Goal: Task Accomplishment & Management: Use online tool/utility

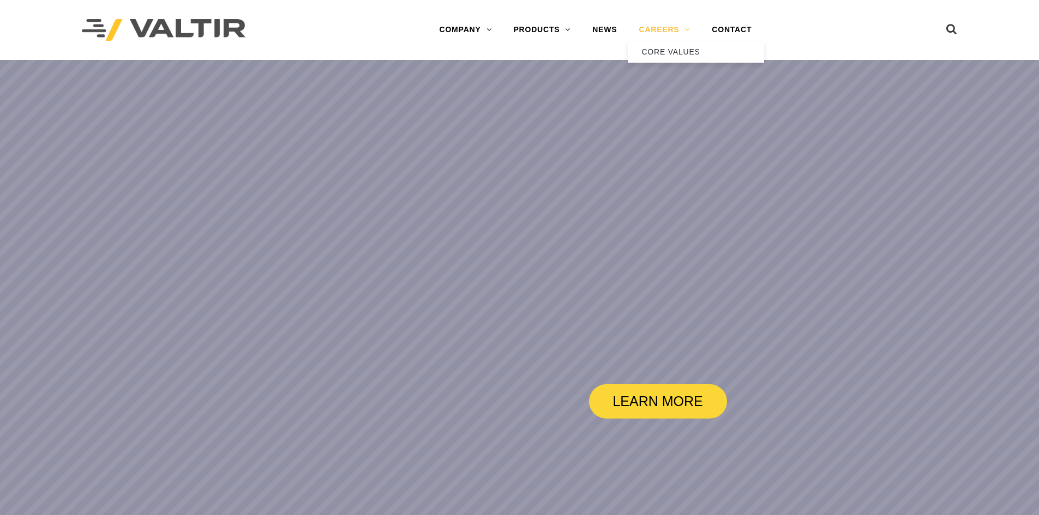
click at [678, 29] on link "CAREERS" at bounding box center [664, 30] width 73 height 22
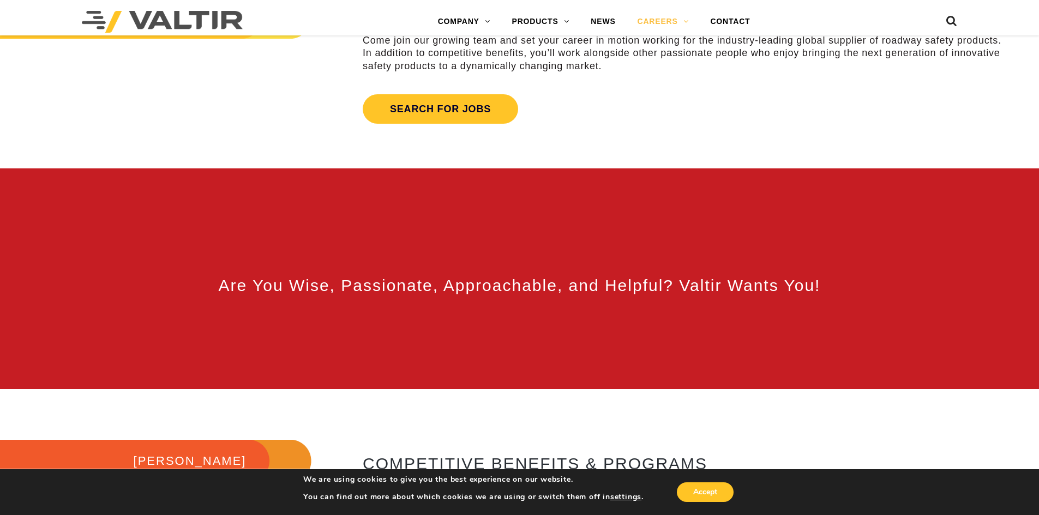
scroll to position [382, 0]
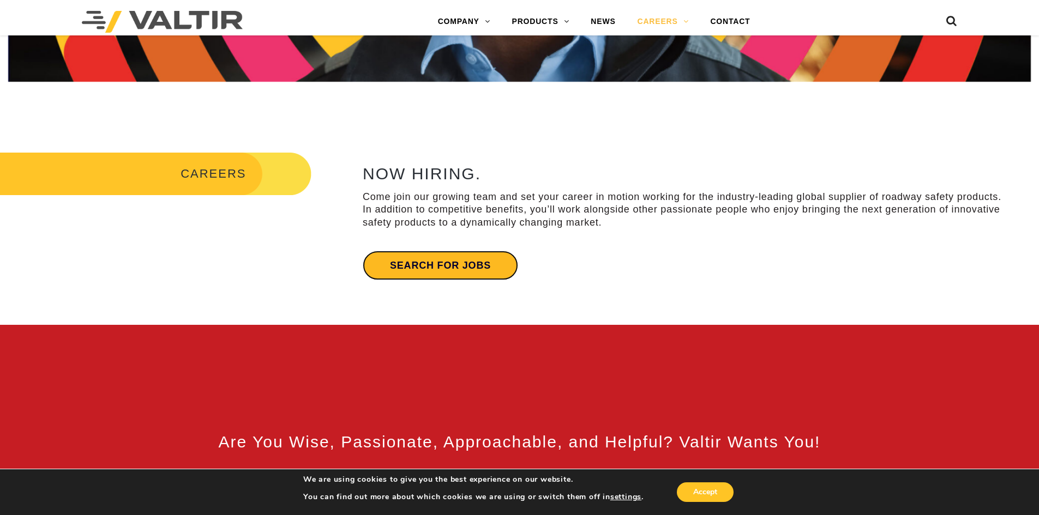
click at [444, 263] on link "Search for jobs" at bounding box center [440, 265] width 155 height 29
click at [422, 270] on link "Search for jobs" at bounding box center [440, 265] width 155 height 29
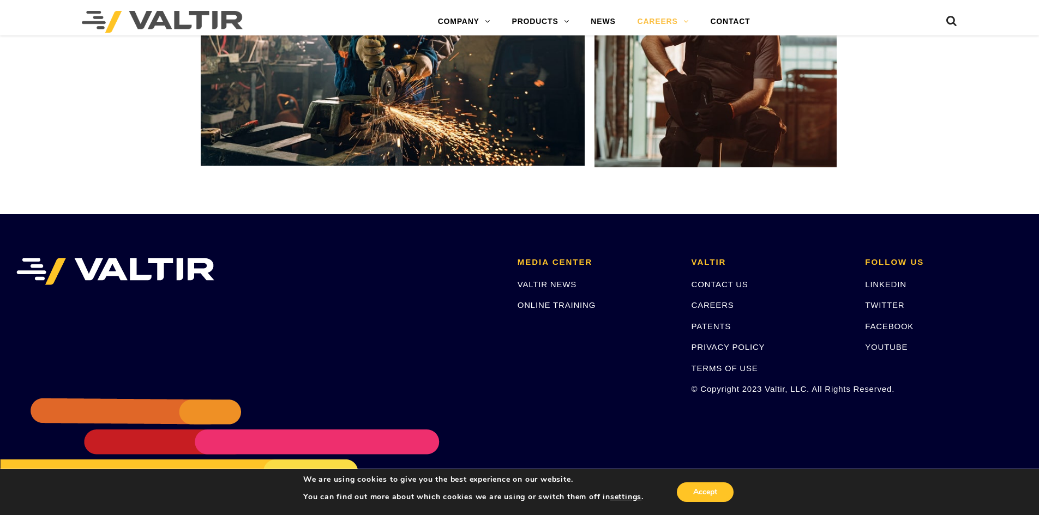
scroll to position [2069, 0]
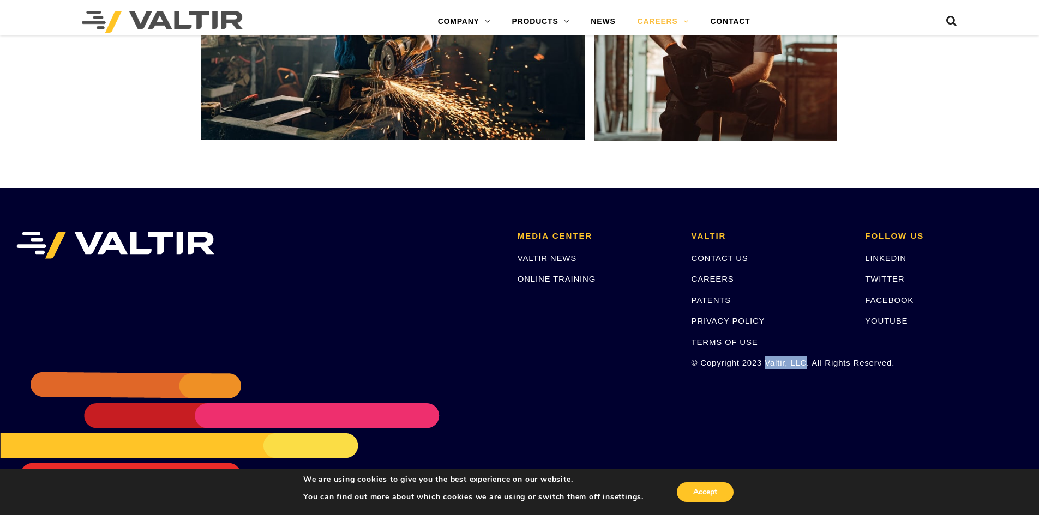
drag, startPoint x: 766, startPoint y: 363, endPoint x: 804, endPoint y: 363, distance: 38.2
click at [804, 363] on p "© Copyright 2023 Valtir, LLC. All Rights Reserved." at bounding box center [770, 363] width 158 height 13
copy p "Valtir, LLC"
